Goal: Manage account settings

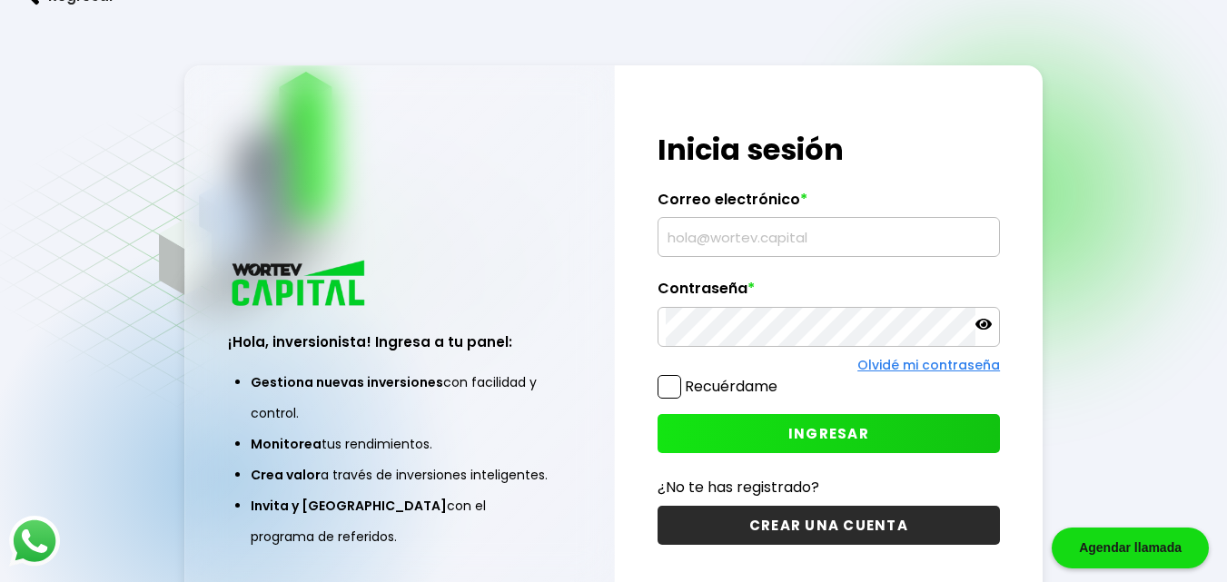
click at [701, 242] on input "text" at bounding box center [829, 237] width 326 height 38
click at [701, 239] on input "text" at bounding box center [829, 237] width 326 height 38
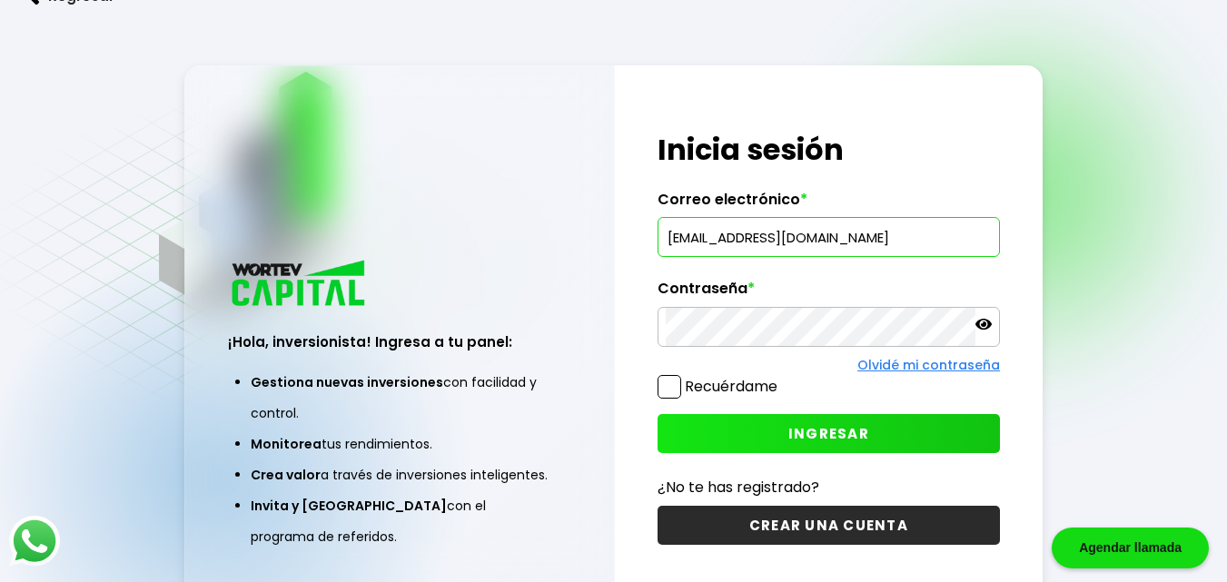
type input "[EMAIL_ADDRESS][DOMAIN_NAME]"
click at [985, 328] on icon at bounding box center [983, 324] width 16 height 16
click at [814, 432] on span "INGRESAR" at bounding box center [828, 433] width 81 height 19
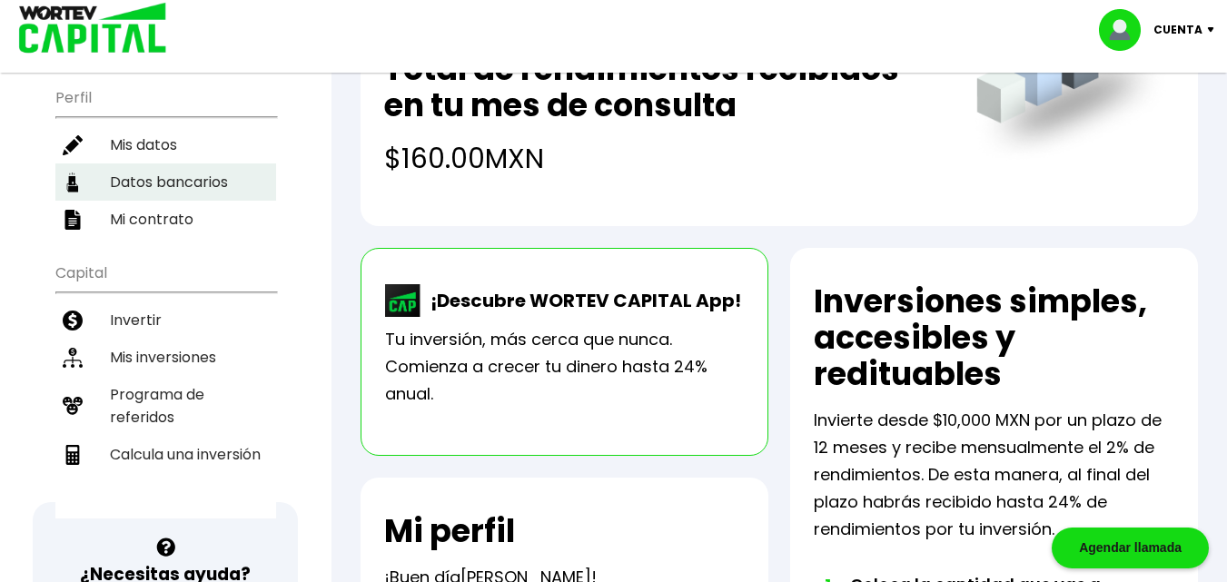
scroll to position [272, 0]
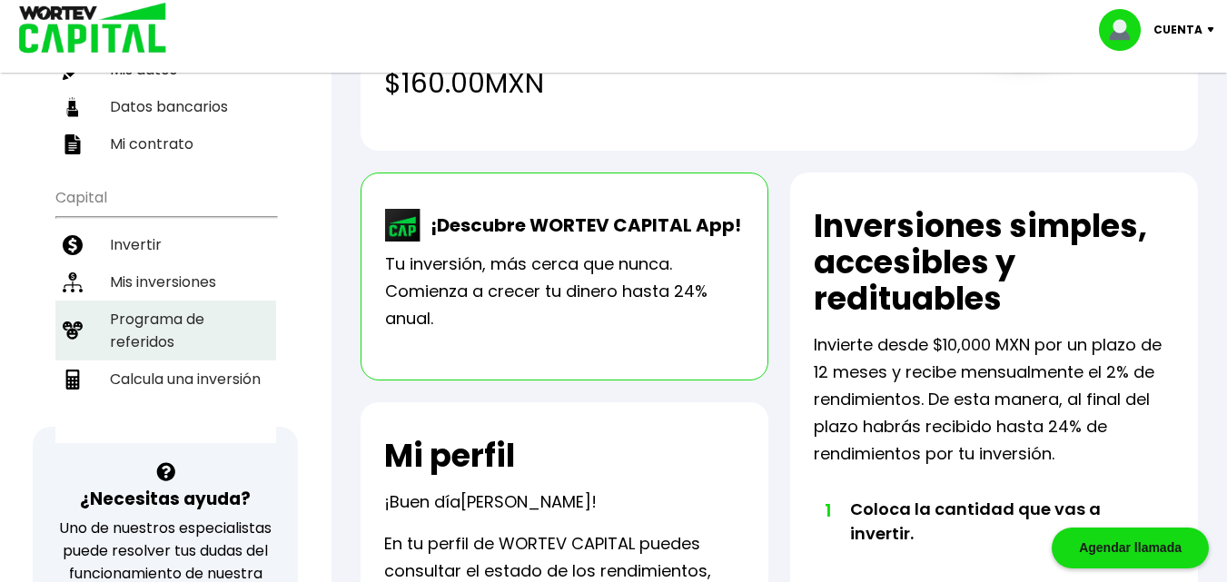
click at [144, 329] on li "Programa de referidos" at bounding box center [165, 331] width 221 height 60
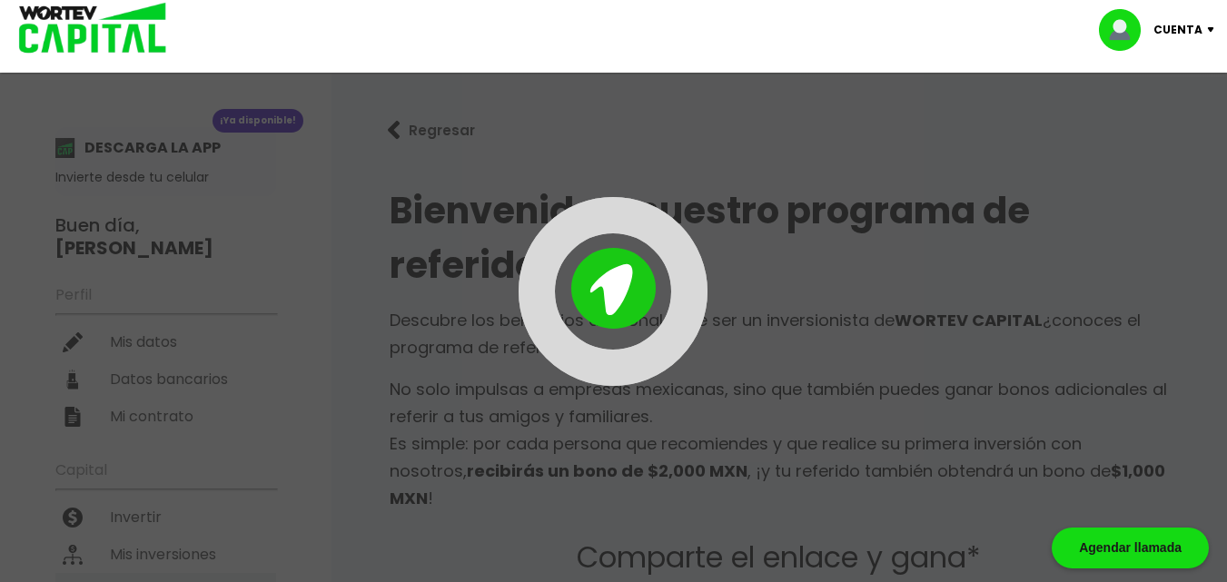
type input "[URL][DOMAIN_NAME]"
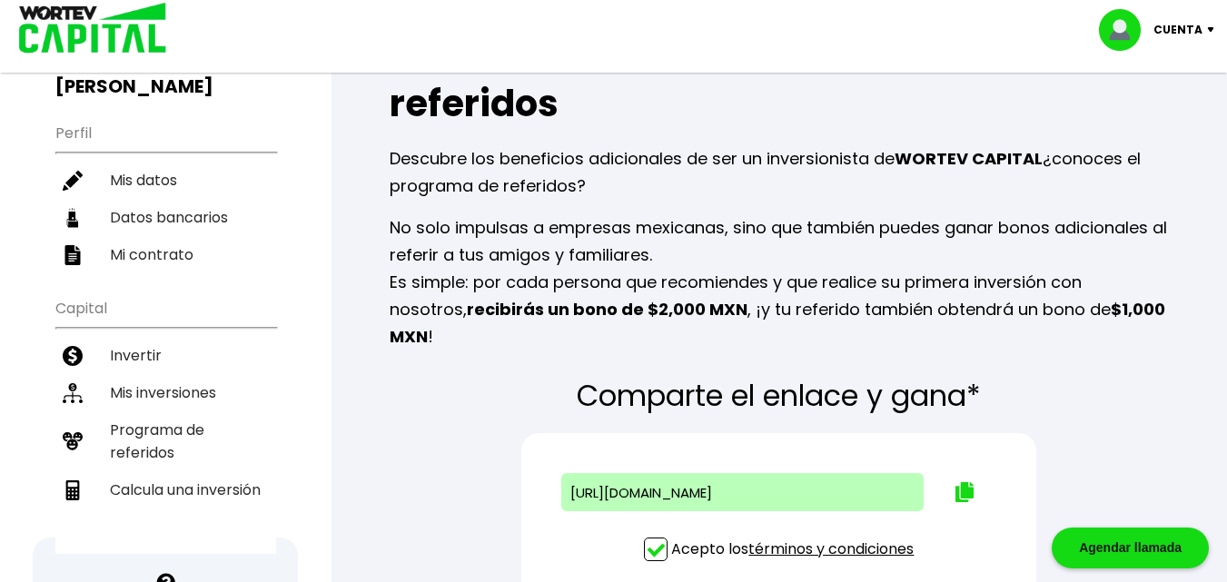
scroll to position [182, 0]
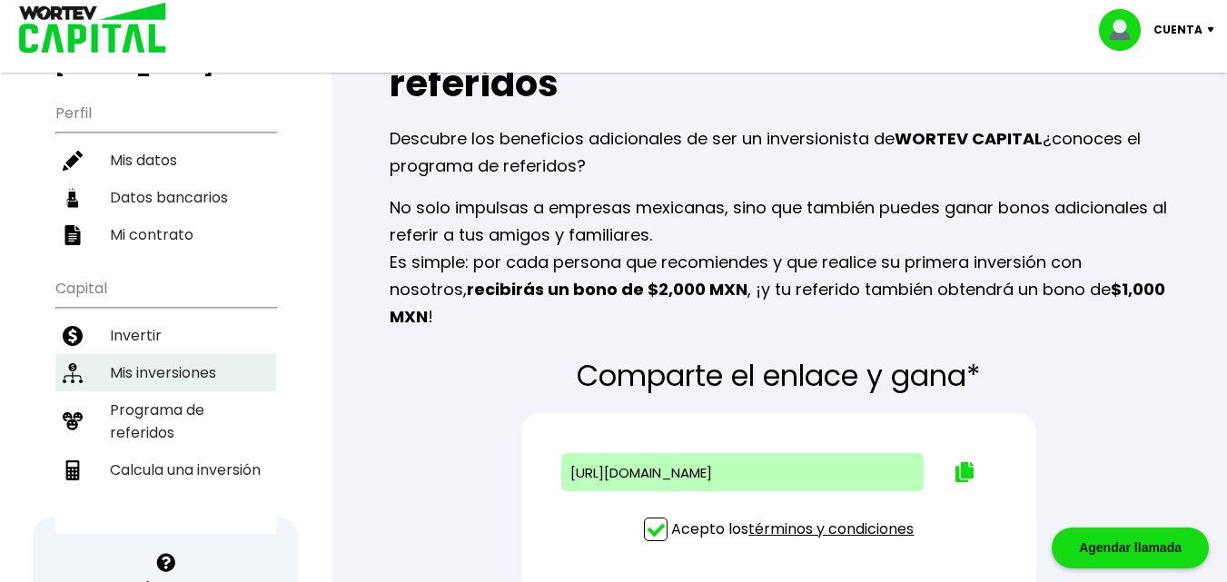
click at [146, 374] on li "Mis inversiones" at bounding box center [165, 372] width 221 height 37
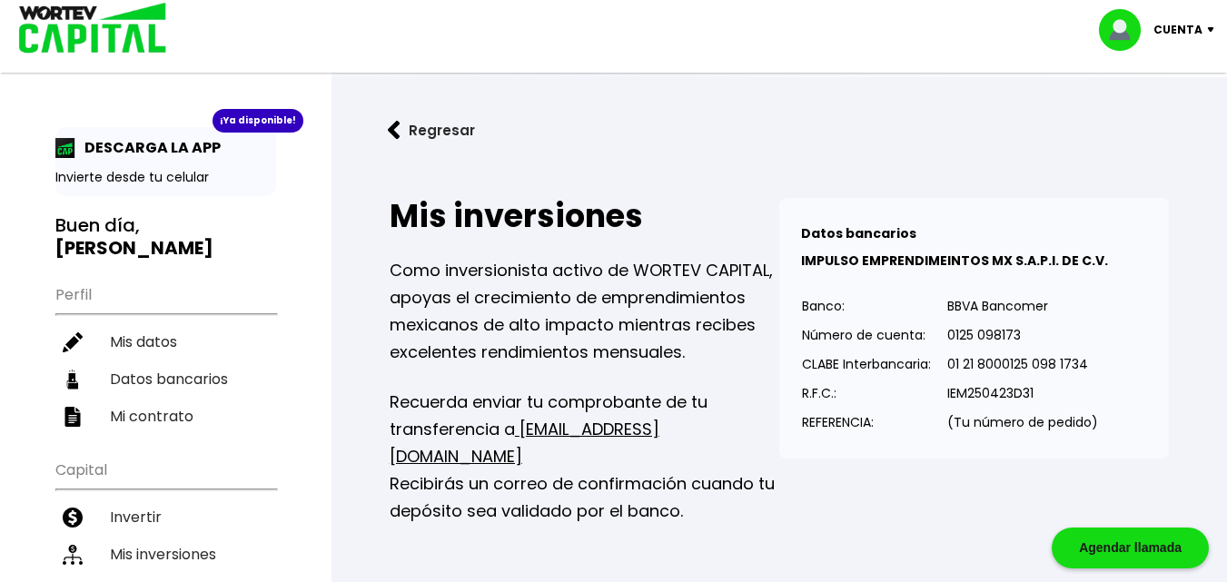
click at [394, 130] on img at bounding box center [394, 130] width 13 height 19
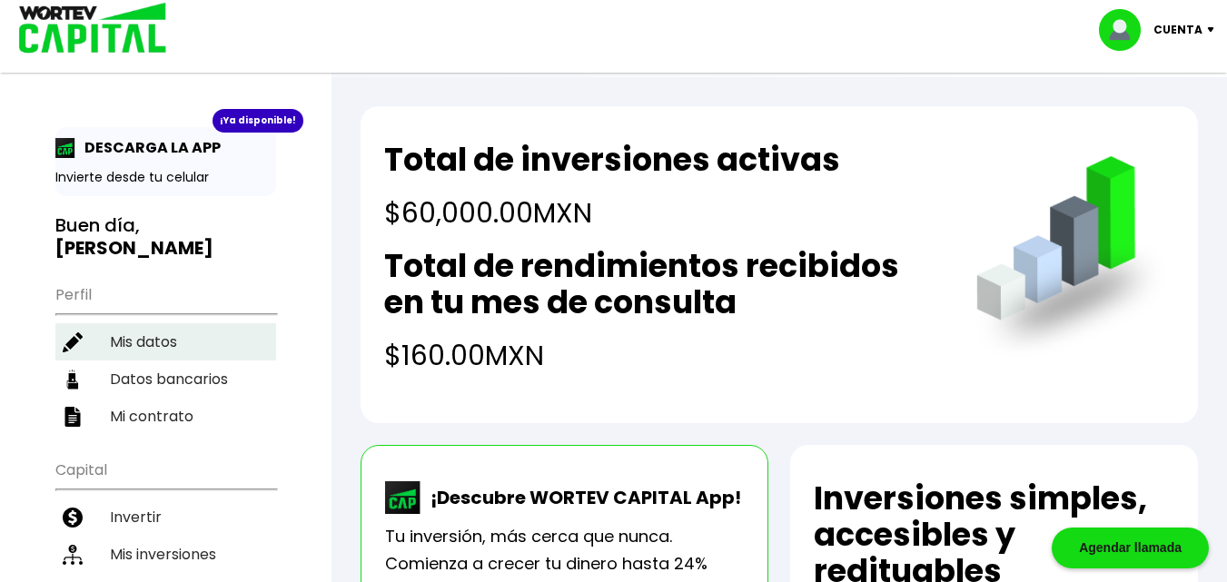
click at [148, 345] on li "Mis datos" at bounding box center [165, 341] width 221 height 37
select select "Hombre"
select select "Licenciatura"
select select "[PERSON_NAME]"
select select "BBVA Bancomer"
